Goal: Information Seeking & Learning: Learn about a topic

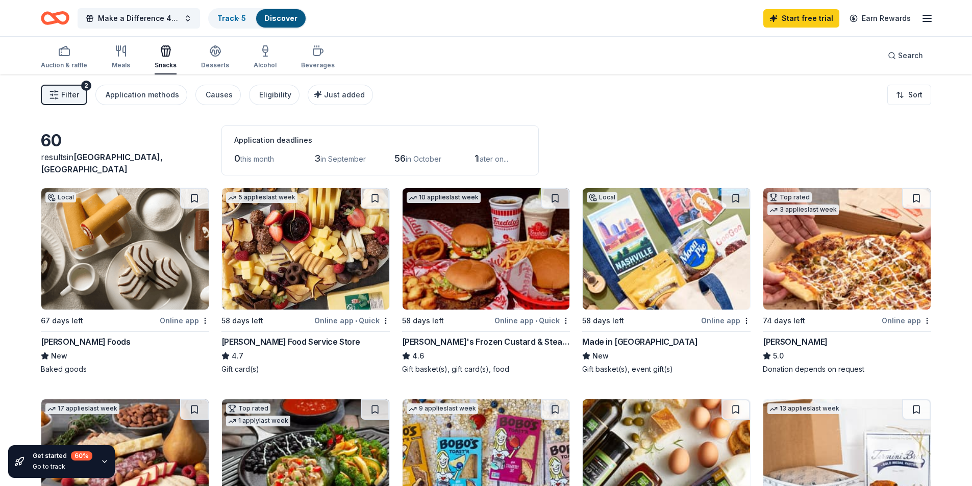
click at [618, 340] on div "Made in [GEOGRAPHIC_DATA]" at bounding box center [639, 342] width 115 height 12
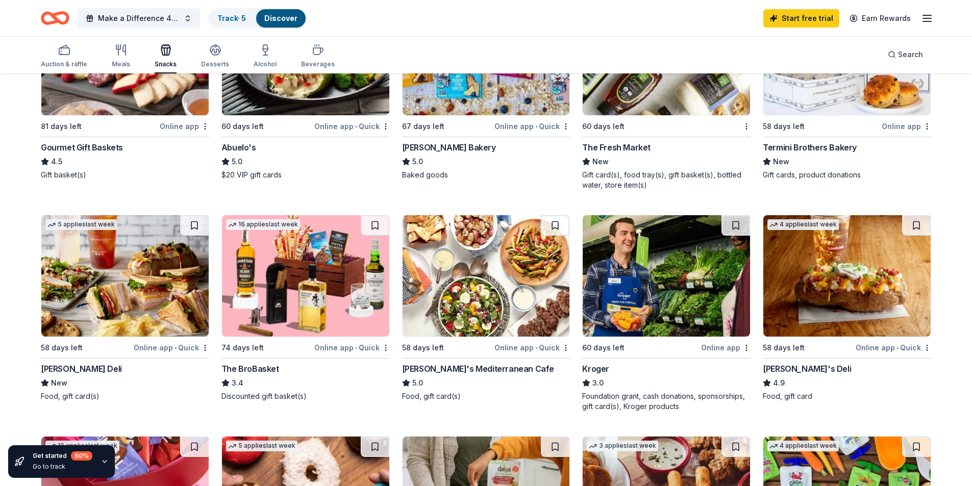
scroll to position [408, 0]
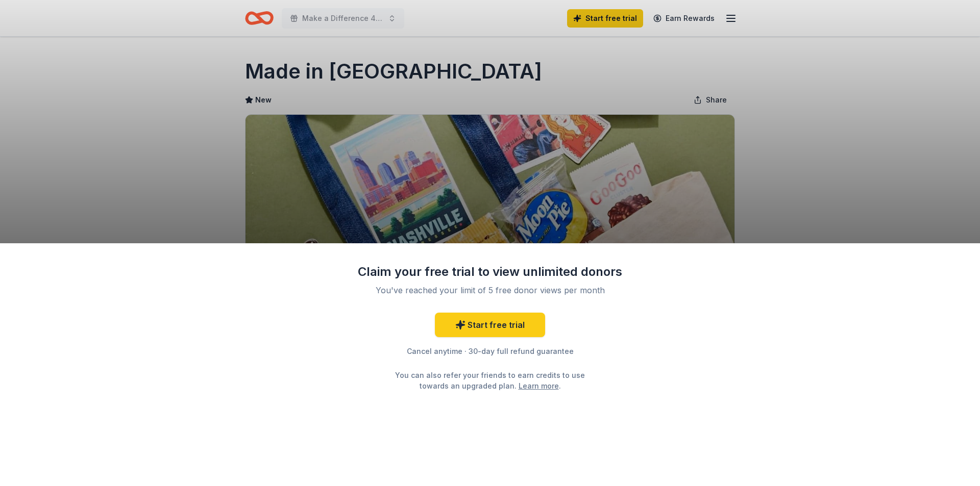
drag, startPoint x: 833, startPoint y: 141, endPoint x: 831, endPoint y: 132, distance: 9.3
click at [833, 140] on div "Claim your free trial to view unlimited donors You've reached your limit of 5 f…" at bounding box center [490, 243] width 980 height 486
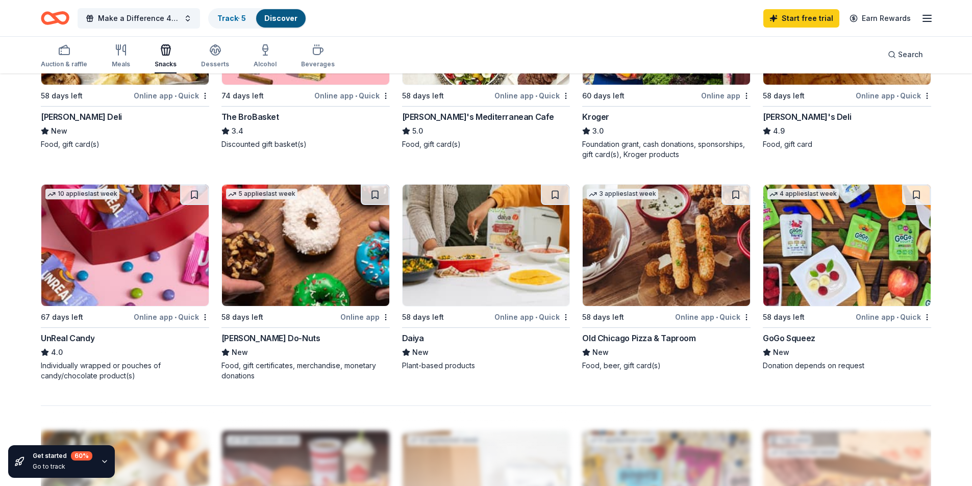
scroll to position [561, 0]
